Goal: Task Accomplishment & Management: Manage account settings

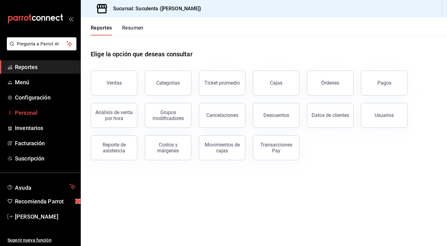
click at [20, 110] on span "Personal" at bounding box center [45, 112] width 61 height 8
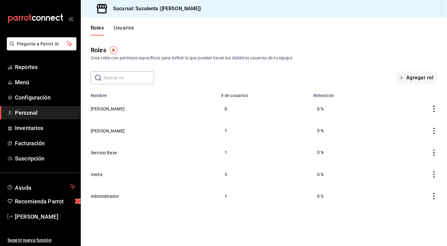
click at [117, 28] on button "Usuarios" at bounding box center [124, 30] width 20 height 11
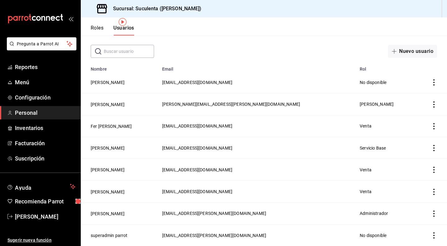
click at [433, 213] on icon "actions" at bounding box center [434, 213] width 6 height 6
click at [392, 132] on div at bounding box center [223, 123] width 447 height 246
click at [109, 213] on button "[PERSON_NAME]" at bounding box center [108, 214] width 34 height 6
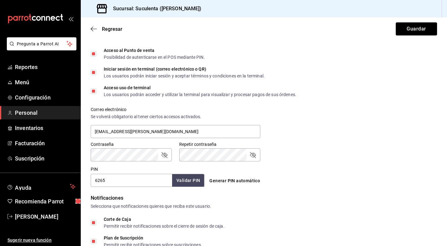
scroll to position [162, 0]
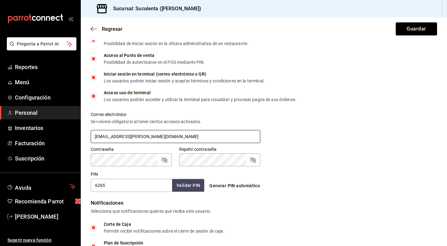
click at [163, 137] on input "[EMAIL_ADDRESS][PERSON_NAME][DOMAIN_NAME]" at bounding box center [175, 136] width 169 height 13
type input "I"
type input "[EMAIL_ADDRESS][DOMAIN_NAME]"
click at [151, 160] on div "Accesos Selecciona a que plataformas tendrá acceso este usuario. Administrador …" at bounding box center [264, 102] width 346 height 180
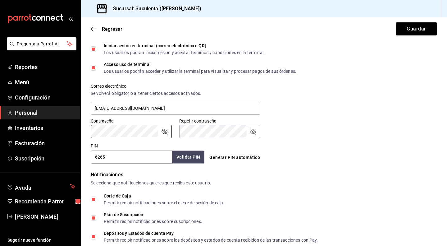
scroll to position [215, 0]
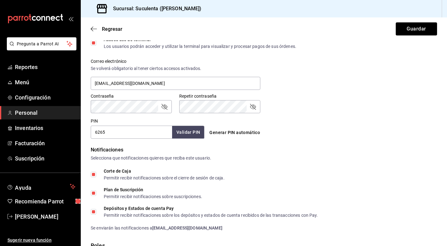
click at [254, 108] on icon "passwordField" at bounding box center [253, 107] width 6 height 6
click at [167, 106] on icon "passwordField" at bounding box center [164, 107] width 6 height 6
click at [412, 27] on button "Guardar" at bounding box center [415, 28] width 41 height 13
